Goal: Download file/media

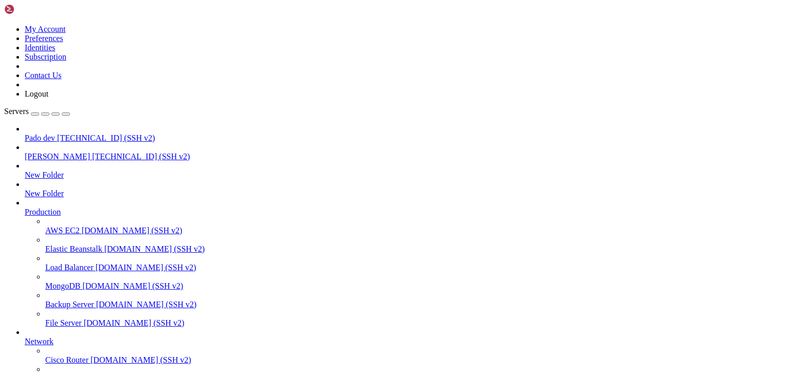
scroll to position [5, 1]
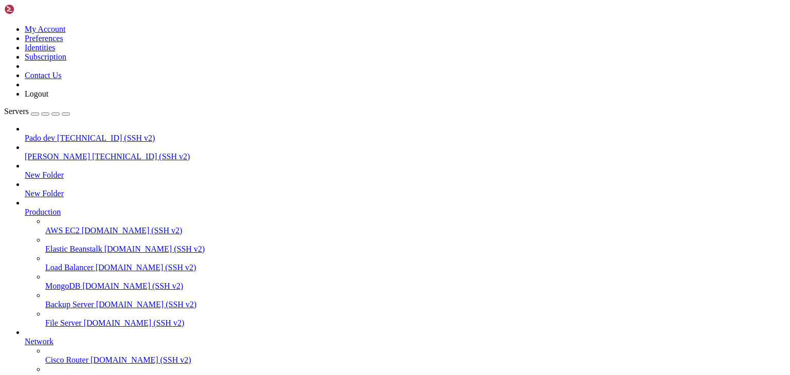
scroll to position [0, 0]
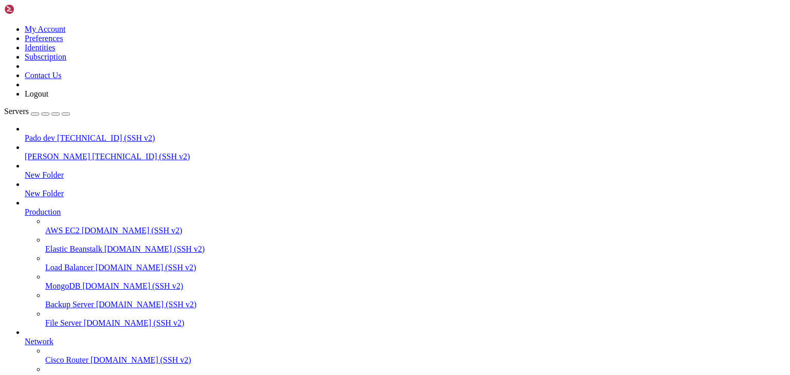
type input "/public_html/public/assets/companies/photos"
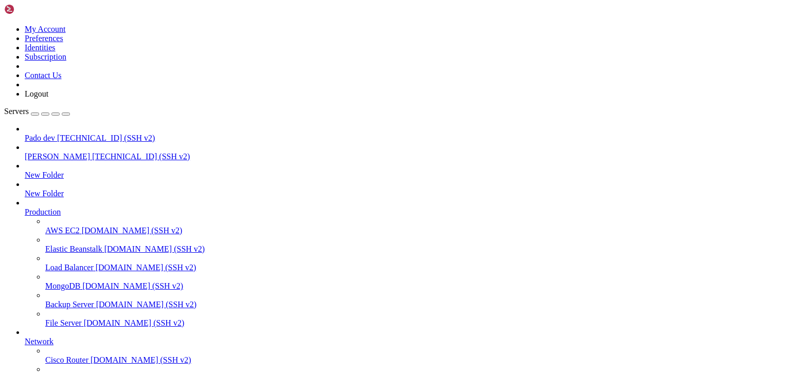
scroll to position [113, 0]
